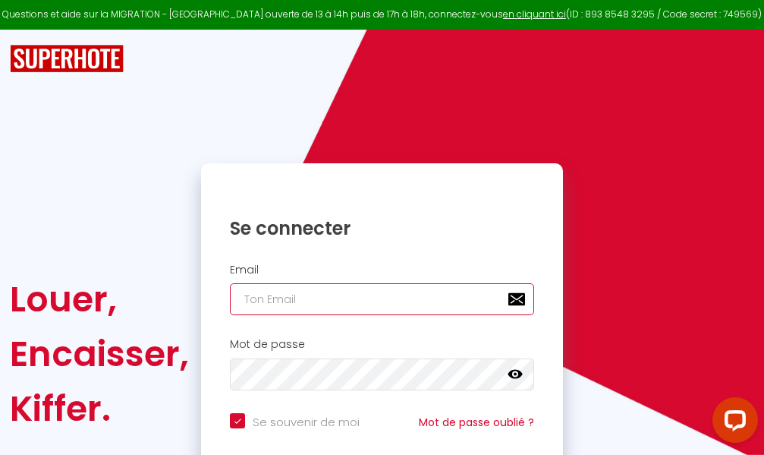
click at [341, 304] on input "email" at bounding box center [382, 299] width 304 height 32
type input "m"
checkbox input "true"
type input "ma"
checkbox input "true"
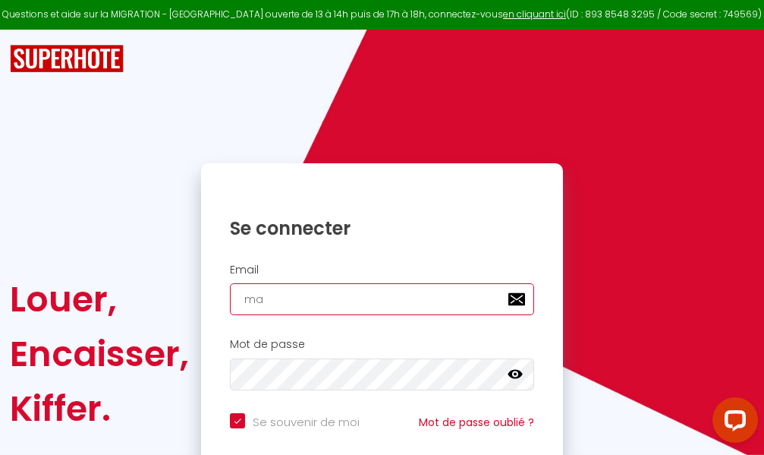
type input "mar"
checkbox input "true"
type input "marc"
checkbox input "true"
type input "marcd"
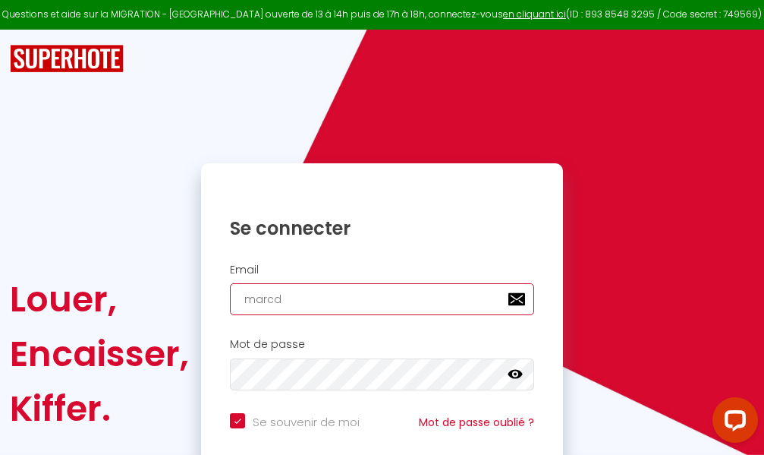
checkbox input "true"
type input "marcdp"
checkbox input "true"
type input "marcdpo"
checkbox input "true"
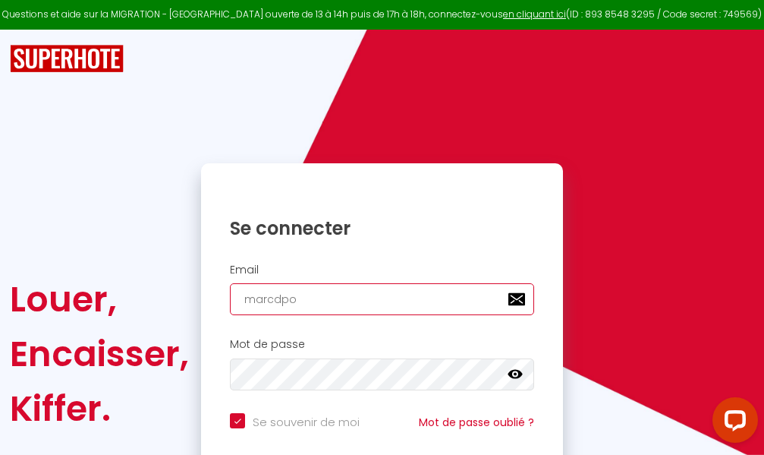
type input "marcdpoz"
checkbox input "true"
type input "marcdpoz."
checkbox input "true"
type input "marcdpoz.l"
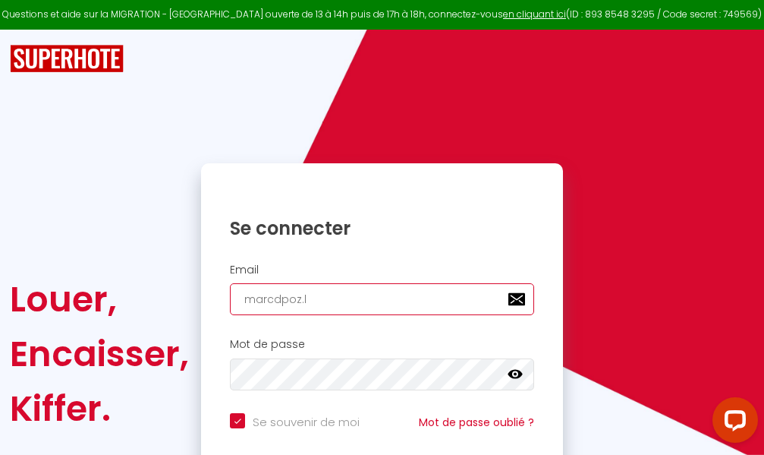
checkbox input "true"
type input "marcdpoz.lo"
checkbox input "true"
type input "marcdpoz.loc"
checkbox input "true"
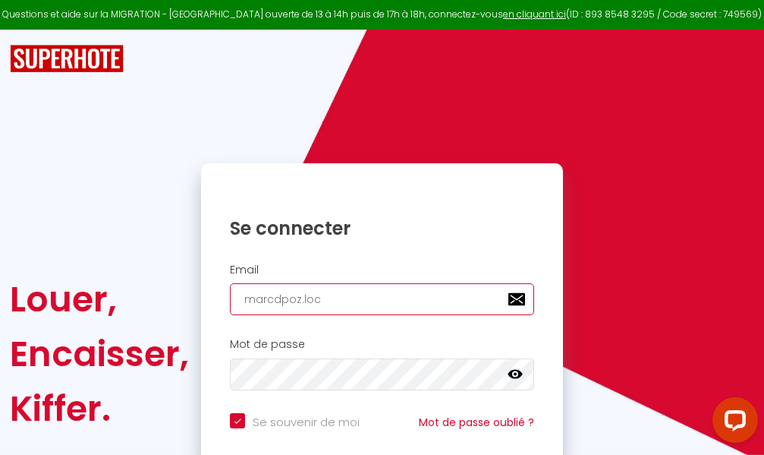
type input "marcdpoz.loca"
checkbox input "true"
type input "marcdpoz.locat"
checkbox input "true"
type input "marcdpoz.locati"
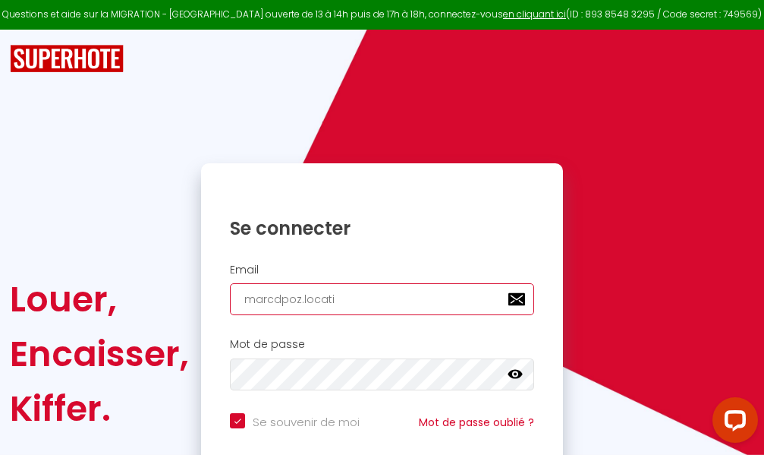
checkbox input "true"
type input "marcdpoz.locatio"
checkbox input "true"
type input "marcdpoz.location"
checkbox input "true"
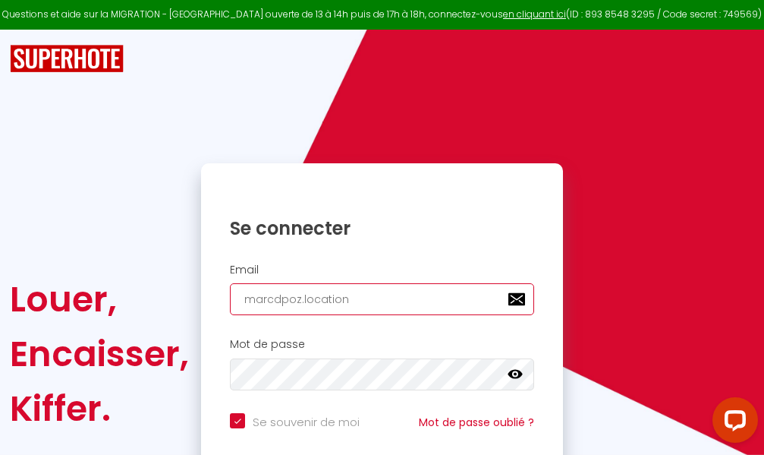
type input "marcdpoz.location@"
checkbox input "true"
type input "marcdpoz.location@g"
checkbox input "true"
type input "marcdpoz.location@gm"
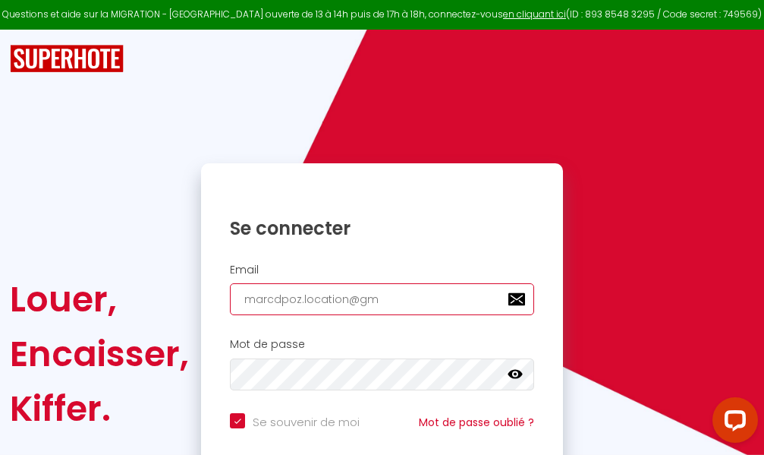
checkbox input "true"
type input "marcdpoz.location@gma"
checkbox input "true"
type input "marcdpoz.location@gmai"
checkbox input "true"
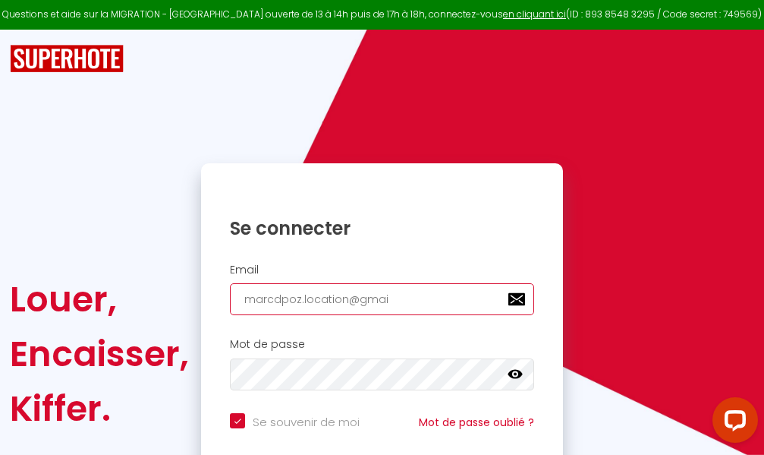
type input "[EMAIL_ADDRESS]"
checkbox input "true"
type input "[EMAIL_ADDRESS]."
checkbox input "true"
type input "marcdpoz.location@gmail.c"
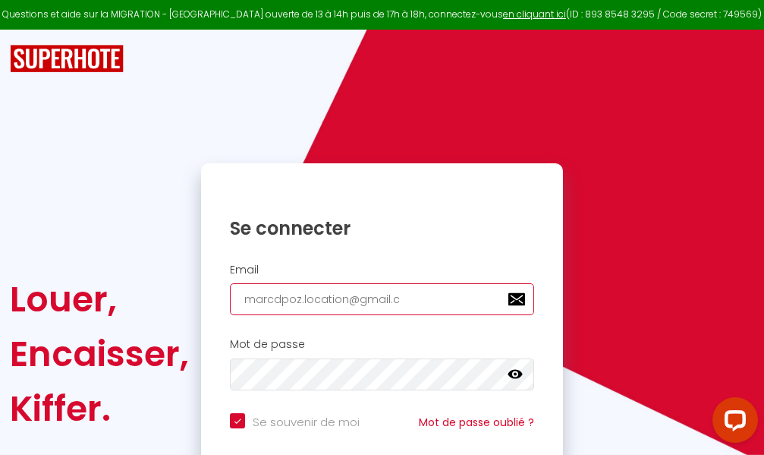
checkbox input "true"
type input "[EMAIL_ADDRESS][DOMAIN_NAME]"
checkbox input "true"
type input "[EMAIL_ADDRESS][DOMAIN_NAME]"
checkbox input "true"
